Goal: Information Seeking & Learning: Learn about a topic

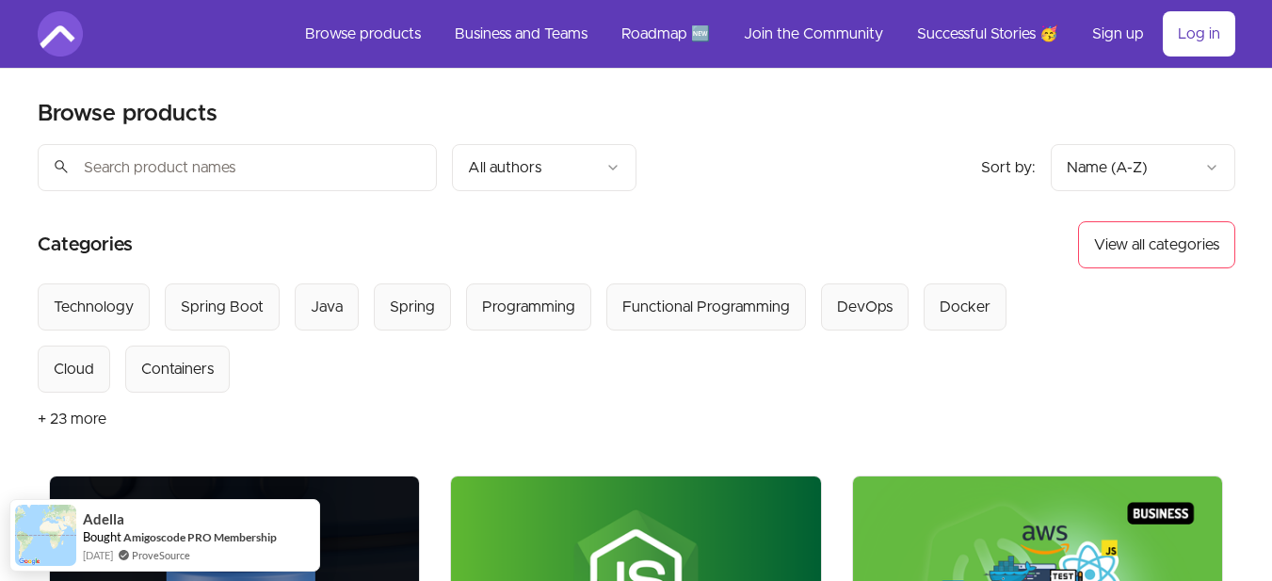
click at [66, 415] on button "+ 23 more" at bounding box center [72, 419] width 69 height 53
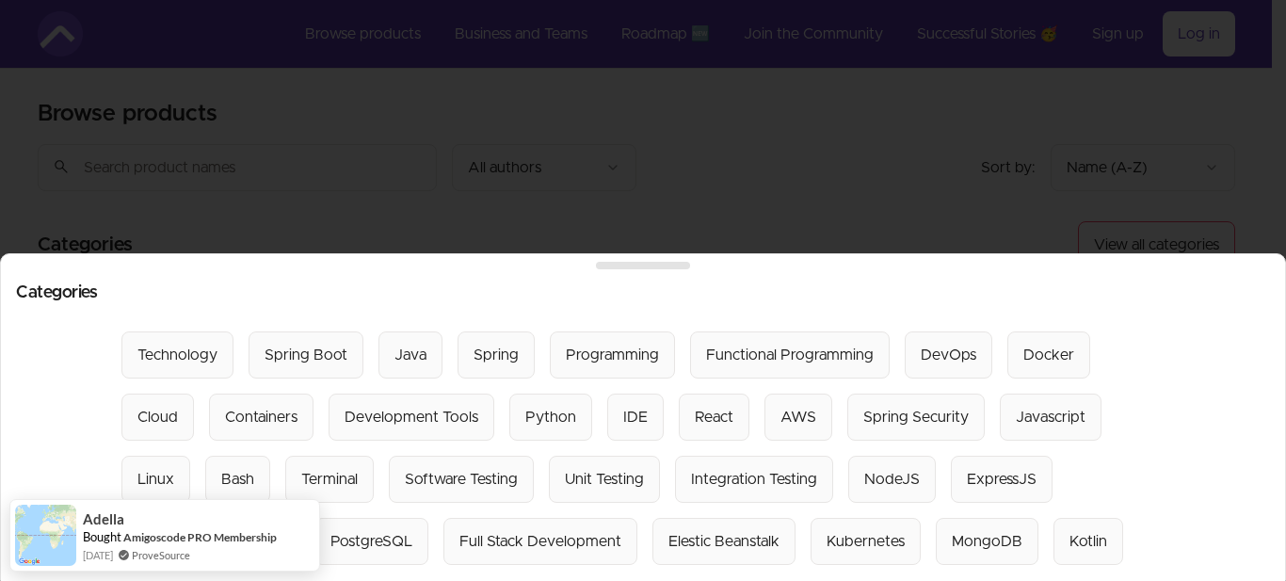
click at [976, 195] on div at bounding box center [643, 290] width 1286 height 581
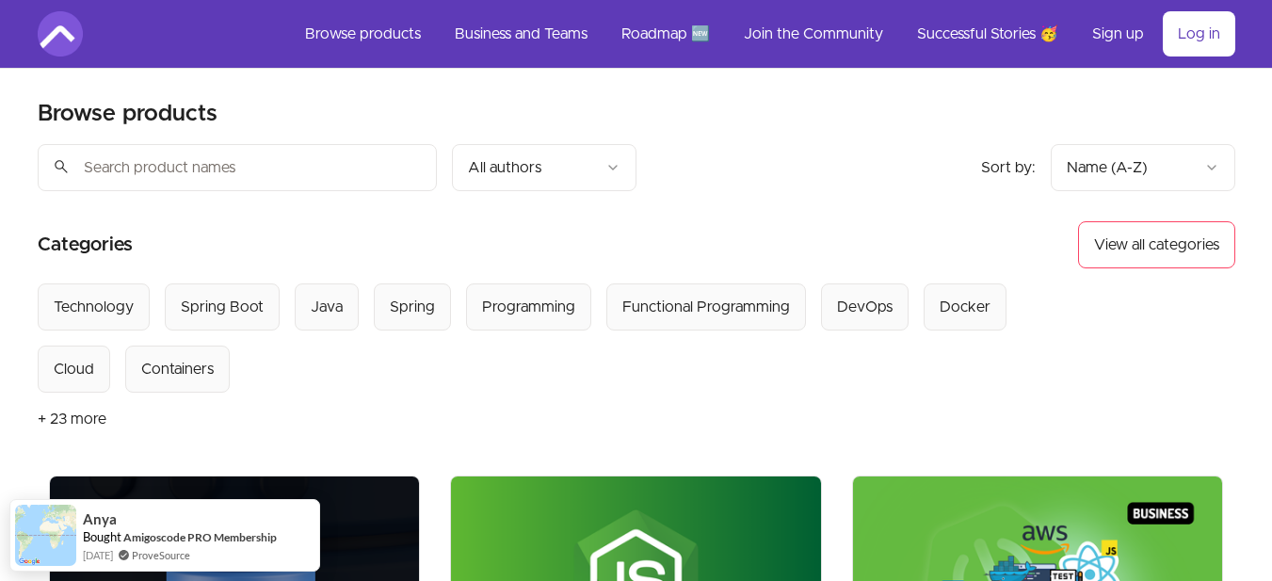
click at [992, 253] on section "Categories View all categories" at bounding box center [637, 244] width 1198 height 47
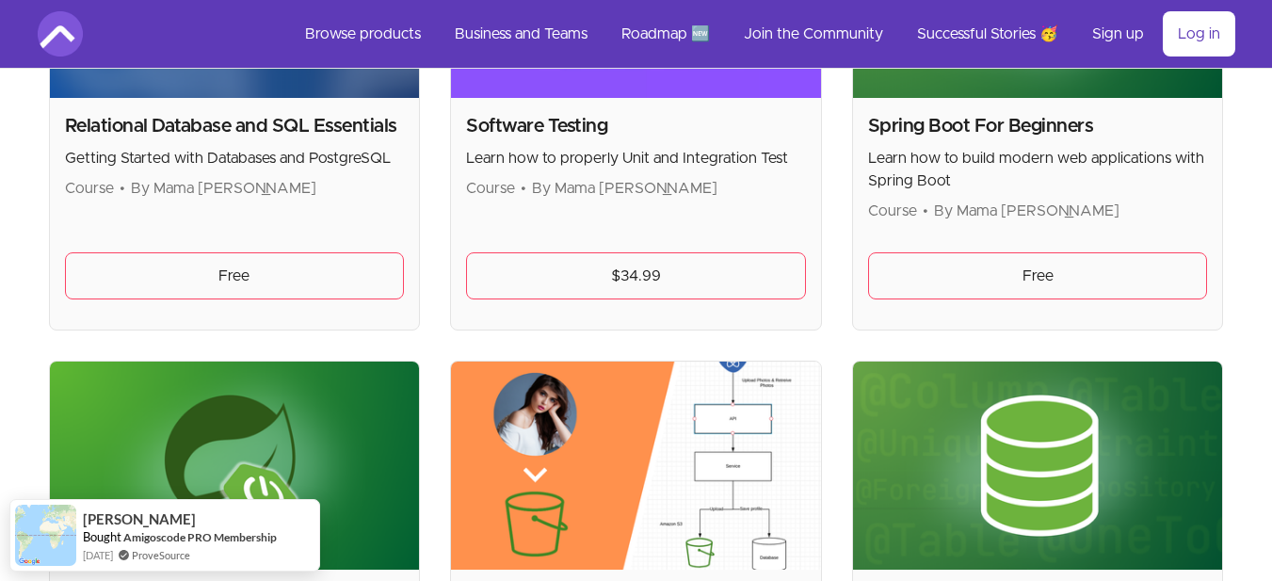
scroll to position [4520, 0]
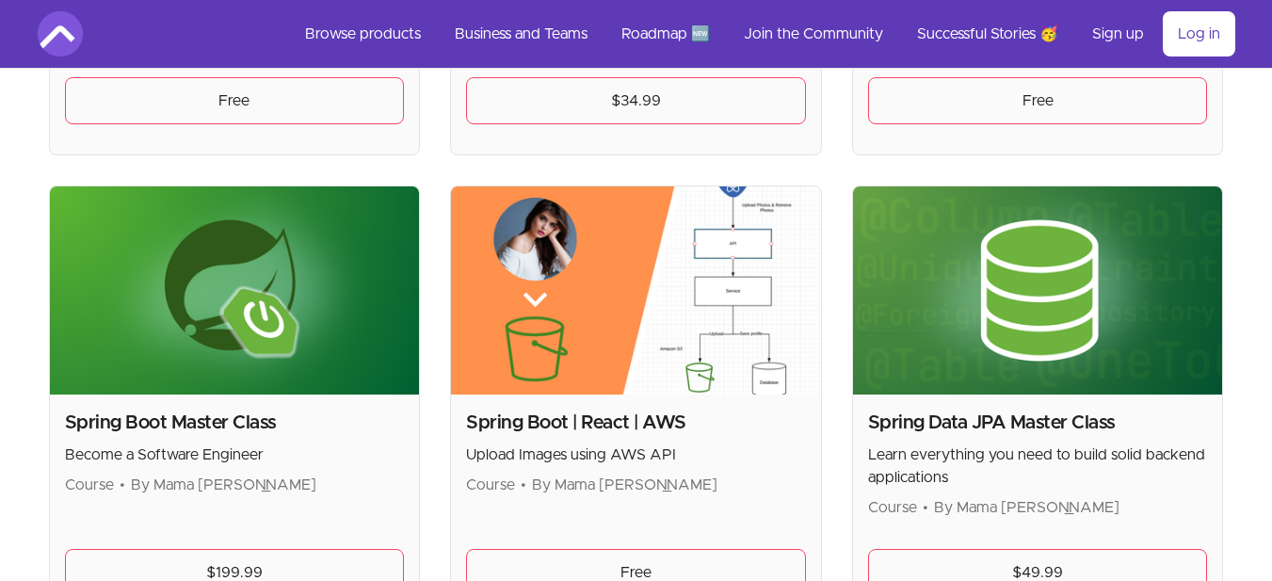
click at [576, 488] on span "By Mama [PERSON_NAME]" at bounding box center [625, 484] width 186 height 15
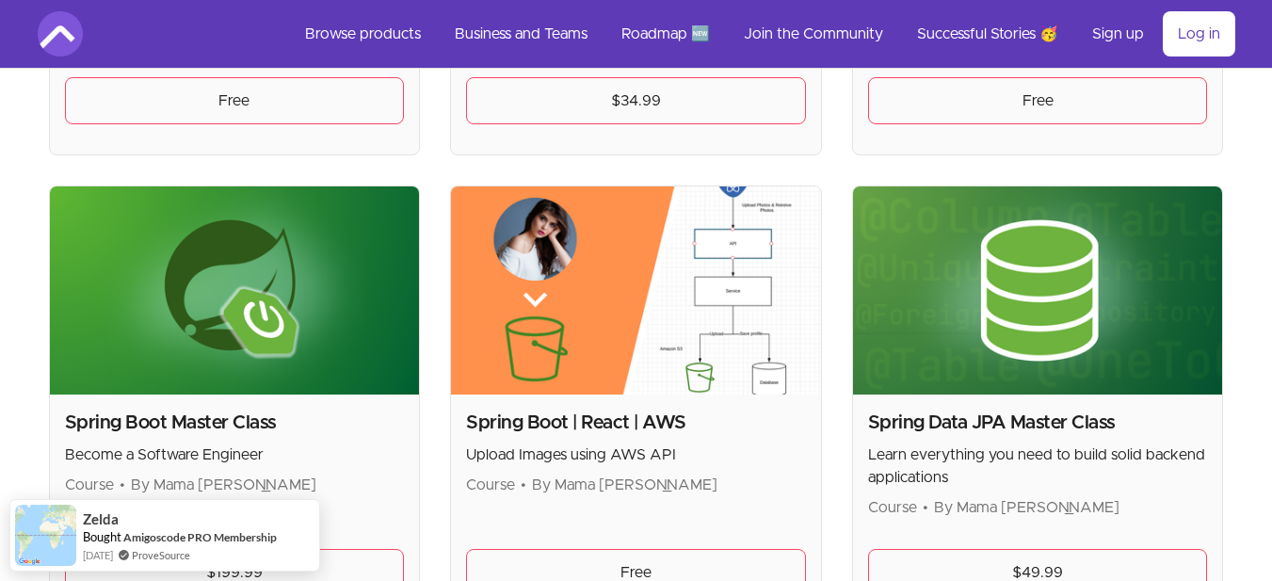
drag, startPoint x: 576, startPoint y: 488, endPoint x: 725, endPoint y: 489, distance: 148.8
click at [718, 489] on span "By Mama [PERSON_NAME]" at bounding box center [625, 484] width 186 height 15
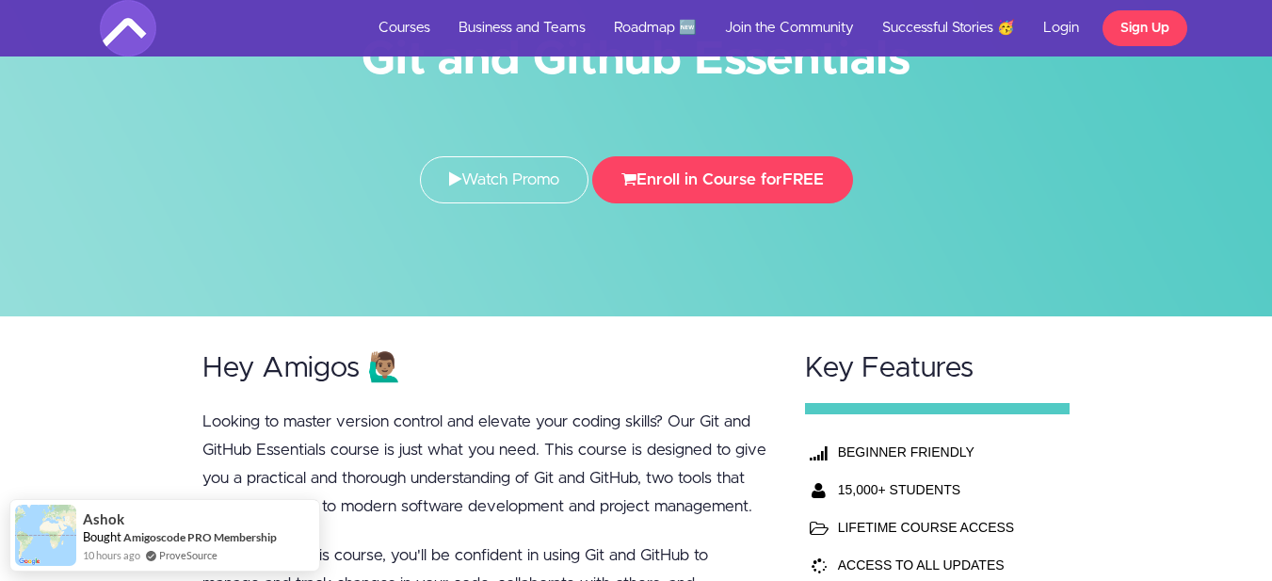
scroll to position [94, 0]
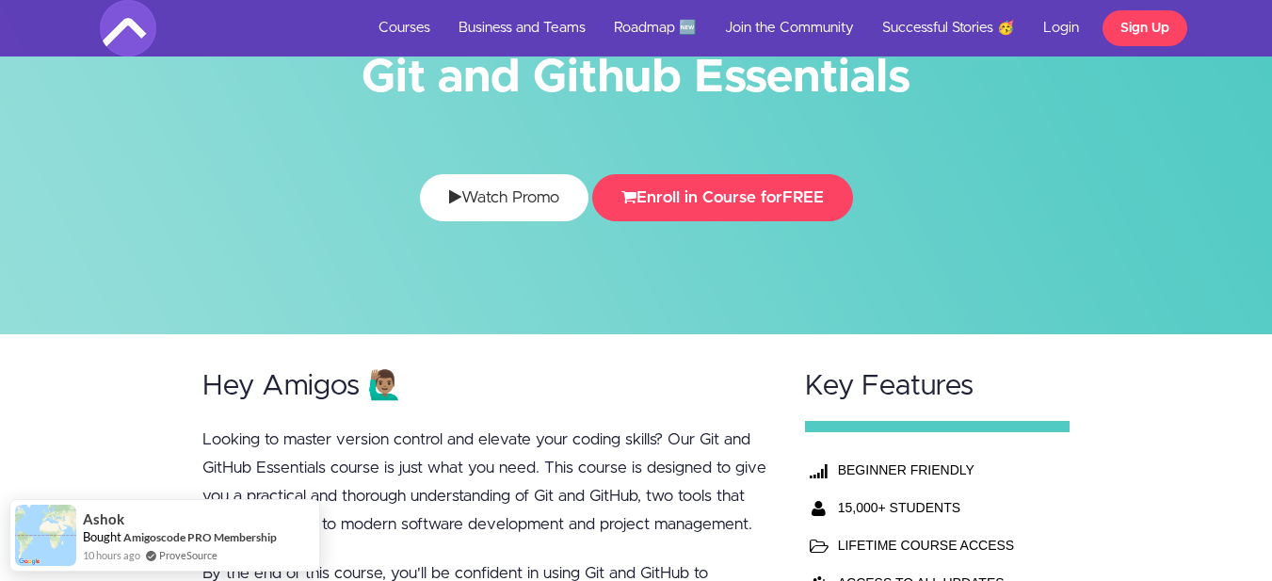
click at [552, 194] on link "Watch Promo" at bounding box center [504, 197] width 169 height 47
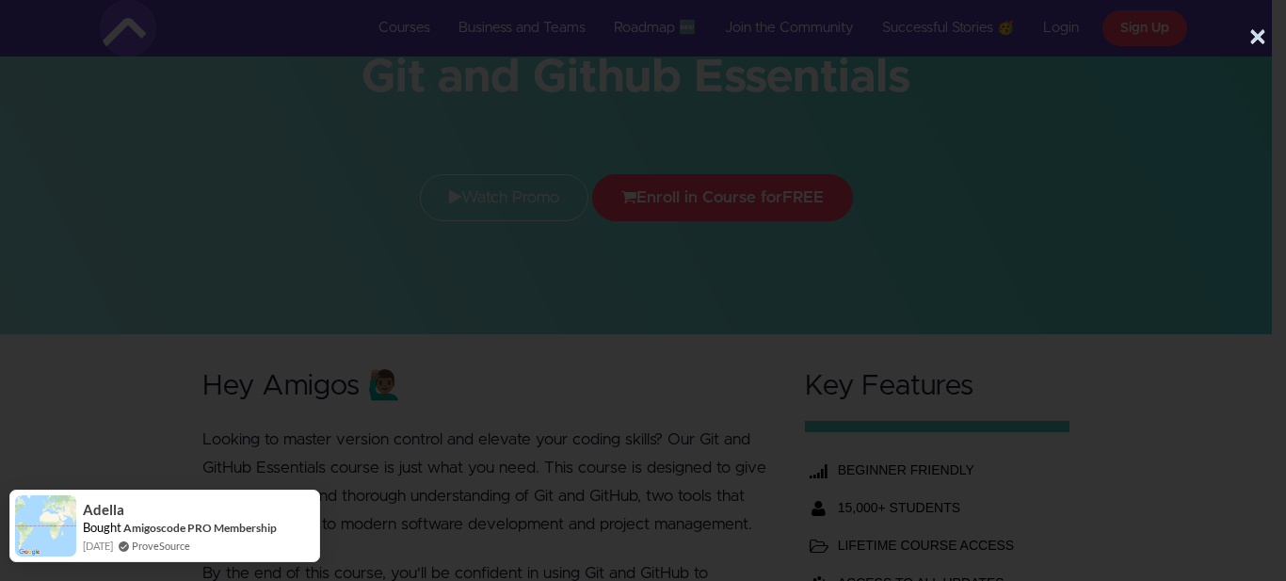
click at [309, 497] on div "Adella Bought Amigoscode PRO Membership 11 days ago ProveSource" at bounding box center [164, 526] width 311 height 73
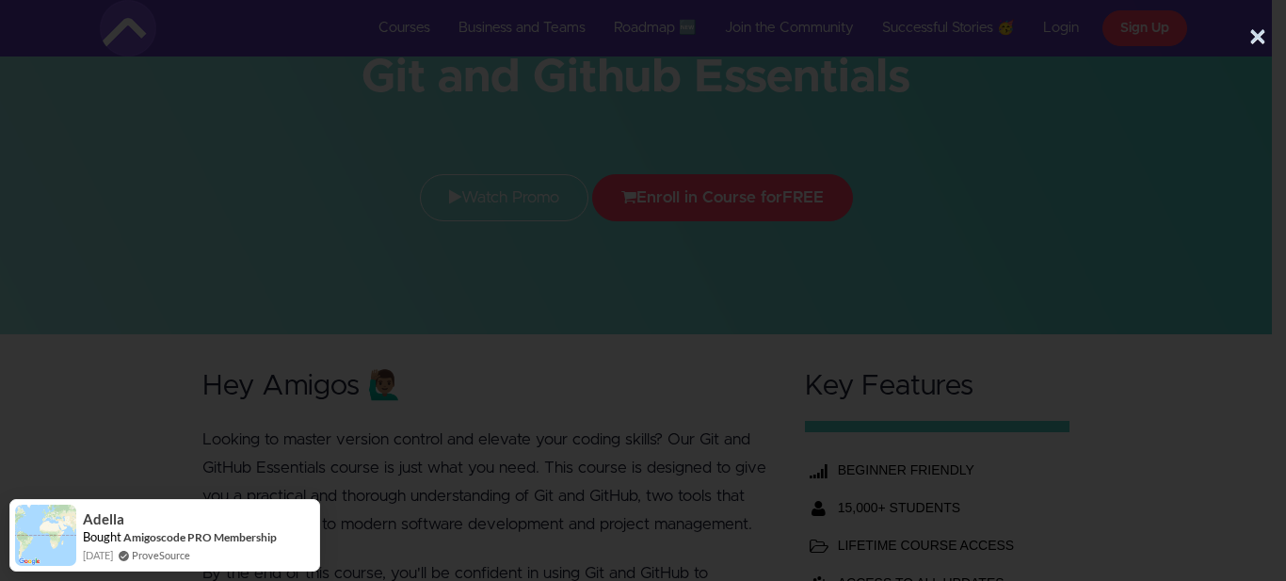
click at [370, 554] on div at bounding box center [636, 311] width 1272 height 490
click at [1256, 38] on button "×" at bounding box center [1258, 38] width 19 height 38
